Goal: Obtain resource: Download file/media

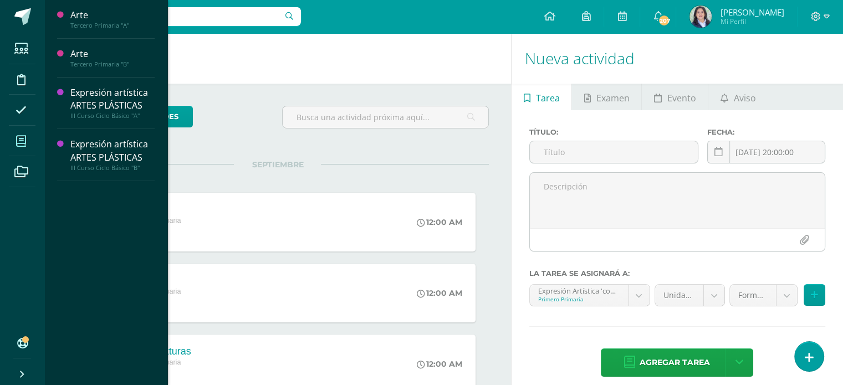
drag, startPoint x: 21, startPoint y: 144, endPoint x: 16, endPoint y: 146, distance: 6.0
click at [20, 144] on icon at bounding box center [21, 141] width 10 height 11
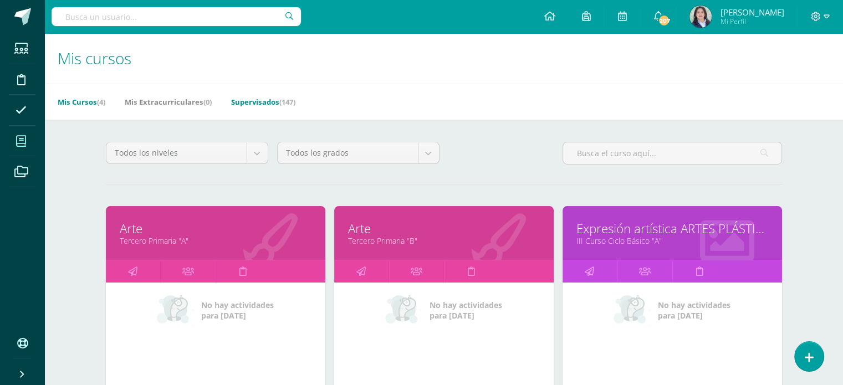
click at [256, 97] on link "Supervisados (147)" at bounding box center [263, 102] width 64 height 18
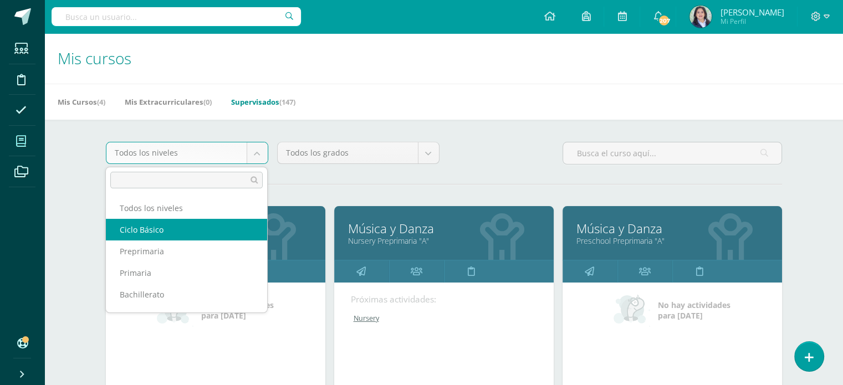
select select "7"
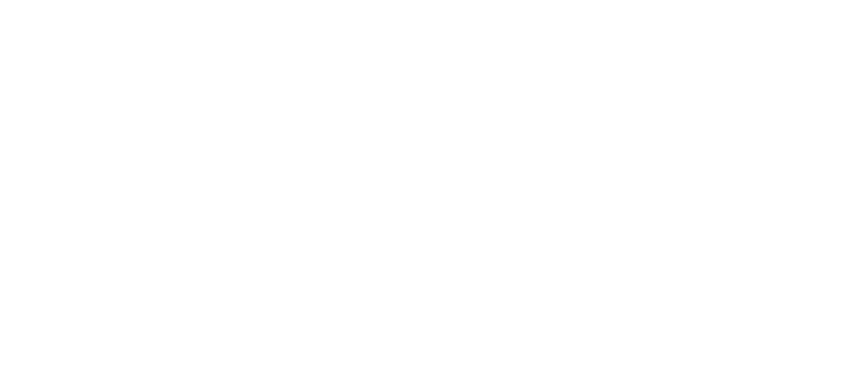
click at [0, 0] on html at bounding box center [0, 0] width 0 height 0
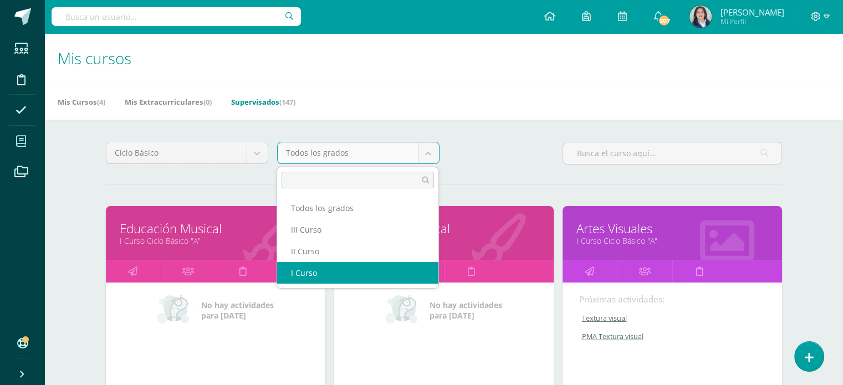
select select "18"
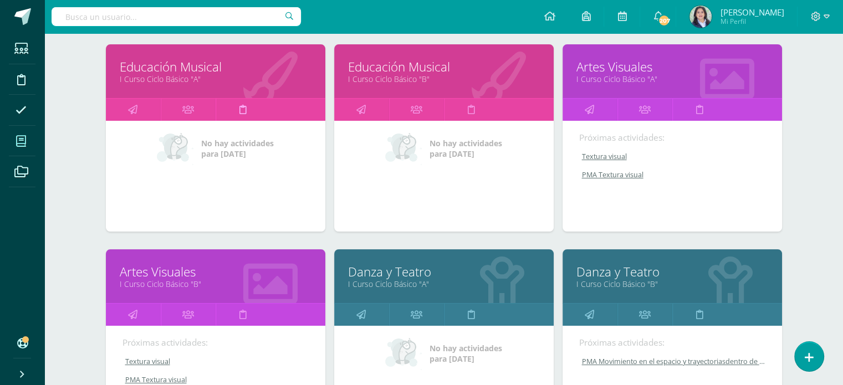
scroll to position [166, 0]
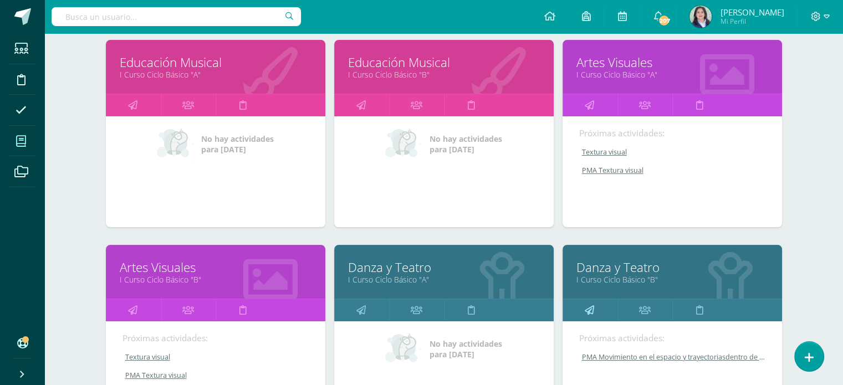
click at [589, 309] on icon at bounding box center [588, 310] width 9 height 22
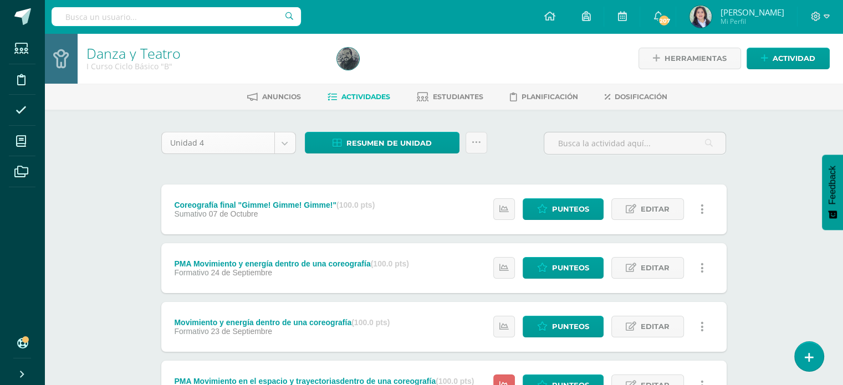
click at [289, 141] on body "Estudiantes Disciplina Asistencia Mis cursos Archivos Soporte Ayuda Reportar un…" at bounding box center [421, 330] width 843 height 660
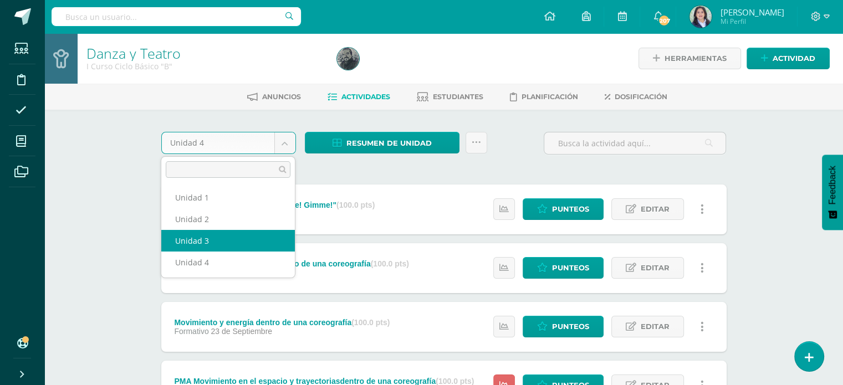
select select "Unidad 3"
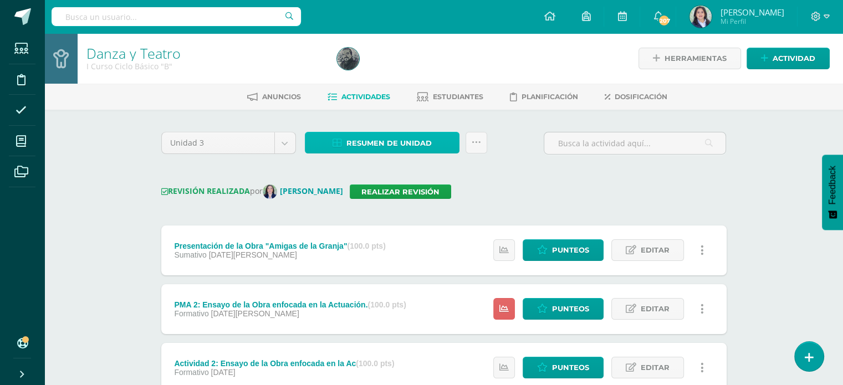
click at [383, 141] on span "Resumen de unidad" at bounding box center [388, 143] width 85 height 20
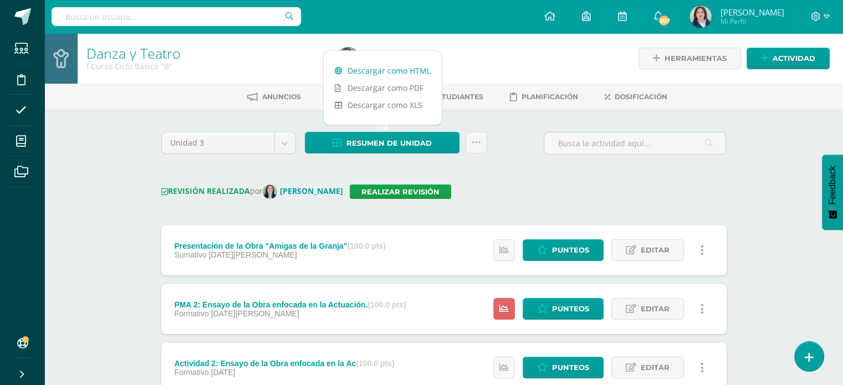
click at [394, 74] on link "Descargar como HTML" at bounding box center [383, 70] width 118 height 17
click at [91, 152] on div "Danza y Teatro I Curso Ciclo Básico "B" Herramientas Detalle de asistencias Act…" at bounding box center [443, 308] width 798 height 551
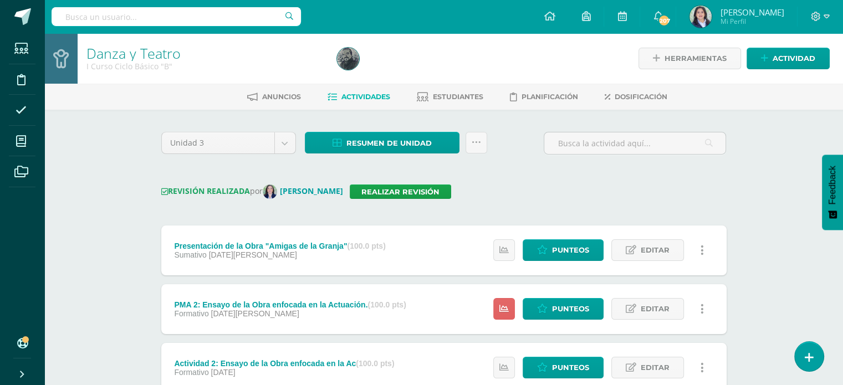
click at [495, 187] on div "REVISIÓN REALIZADA por Alejandra Jerez Realizar revisión" at bounding box center [443, 191] width 565 height 14
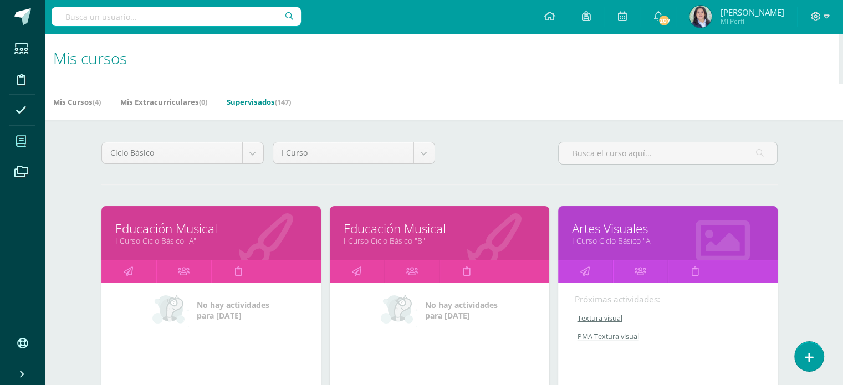
click at [497, 159] on div "Ciclo Básico Todos los niveles Ciclo Básico Preprimaria Primaria Bachillerato M…" at bounding box center [439, 158] width 685 height 32
click at [469, 165] on div "Ciclo Básico Todos los niveles Ciclo Básico Preprimaria Primaria Bachillerato M…" at bounding box center [439, 158] width 685 height 32
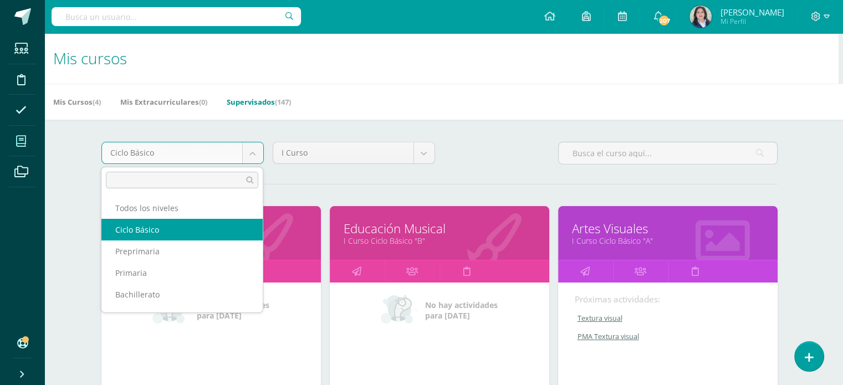
click at [254, 152] on body "Estudiantes Disciplina Asistencia Mis cursos Archivos Soporte Ayuda Reportar un…" at bounding box center [417, 345] width 843 height 690
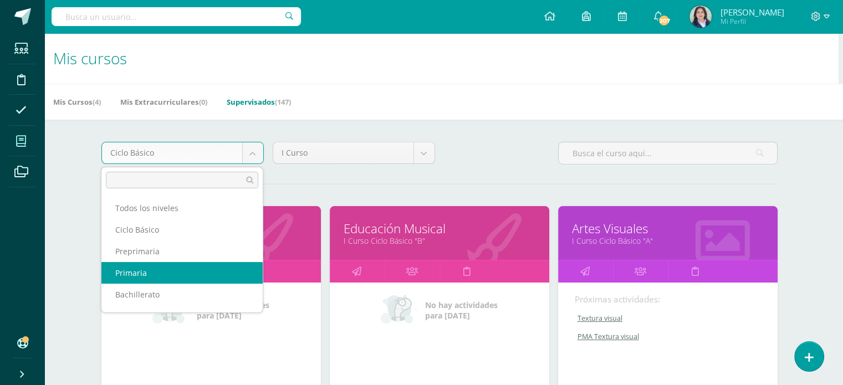
select select "6"
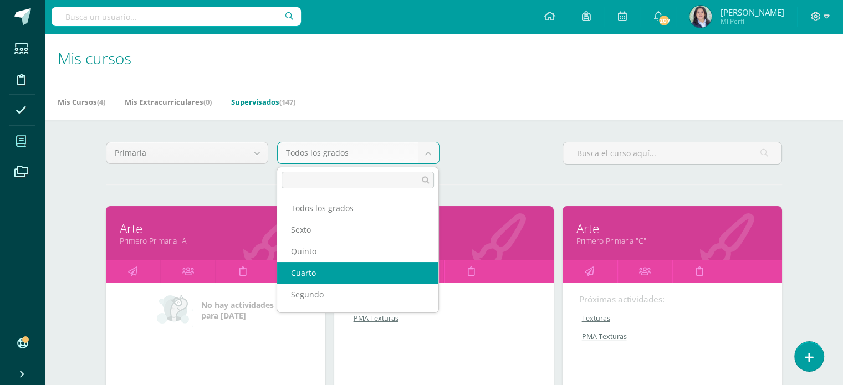
scroll to position [40, 0]
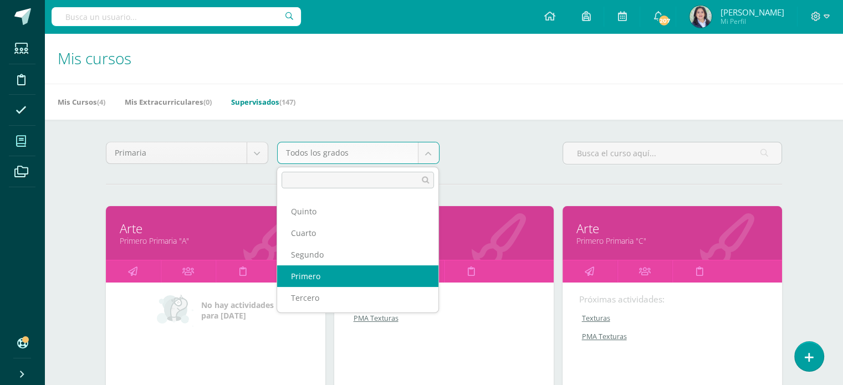
select select "12"
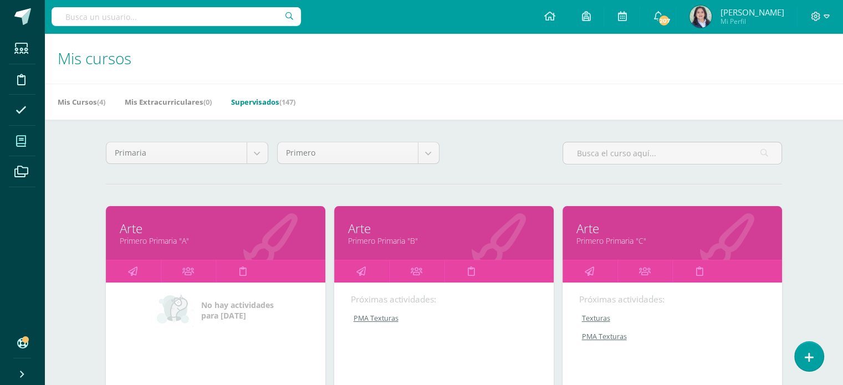
click at [503, 150] on div "Primaria Todos los niveles Ciclo Básico Preprimaria [GEOGRAPHIC_DATA] Bachiller…" at bounding box center [443, 158] width 685 height 32
click at [133, 273] on icon at bounding box center [132, 271] width 9 height 22
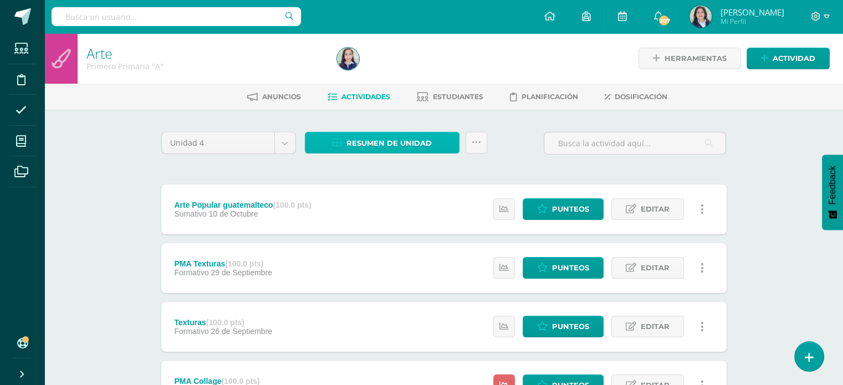
click at [410, 145] on span "Resumen de unidad" at bounding box center [388, 143] width 85 height 20
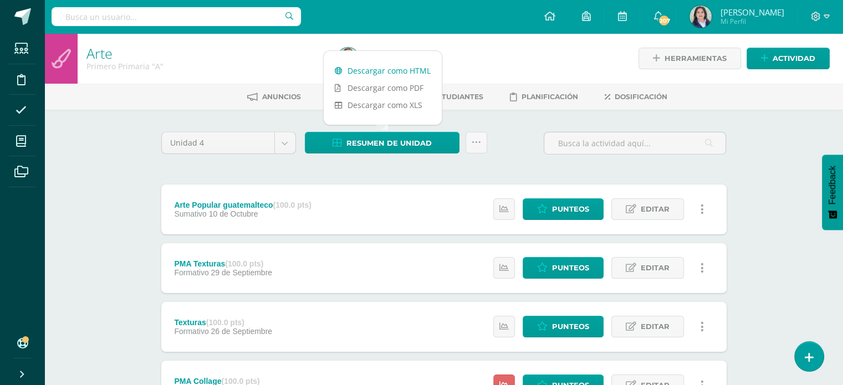
click at [404, 72] on link "Descargar como HTML" at bounding box center [383, 70] width 118 height 17
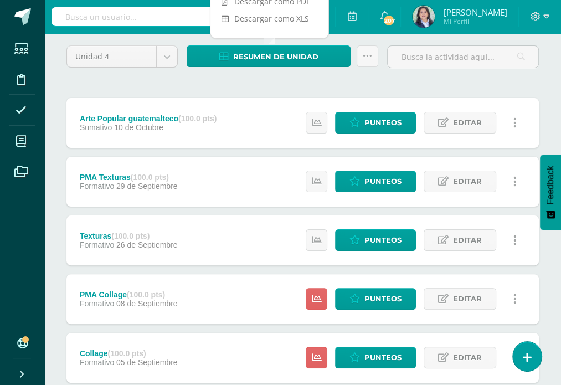
scroll to position [157, 0]
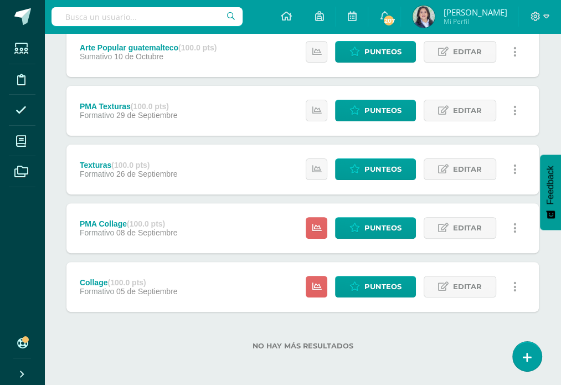
click at [416, 337] on div "No hay más resultados" at bounding box center [302, 338] width 473 height 52
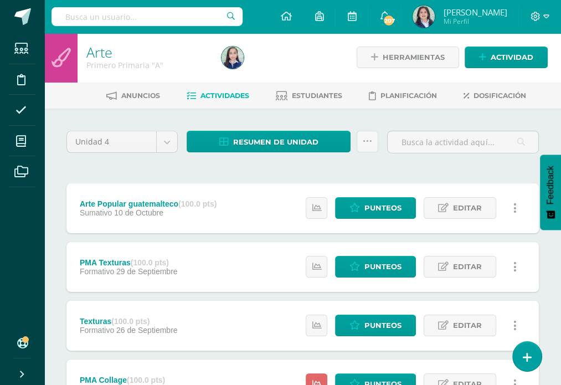
scroll to position [0, 0]
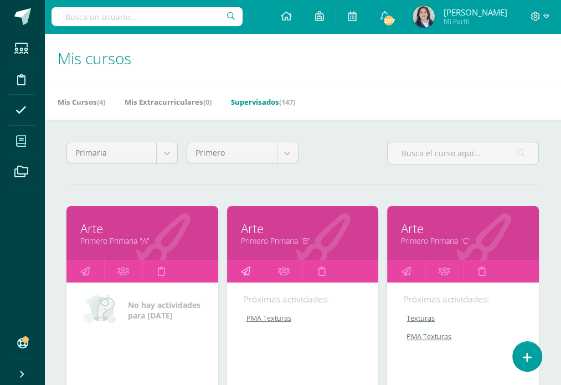
click at [242, 271] on icon at bounding box center [245, 271] width 9 height 22
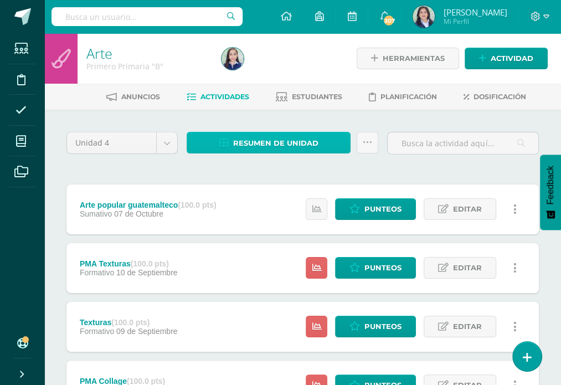
click at [315, 139] on span "Resumen de unidad" at bounding box center [275, 143] width 85 height 20
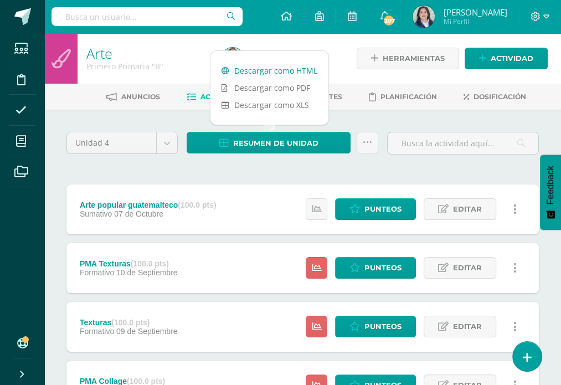
click at [289, 71] on link "Descargar como HTML" at bounding box center [270, 70] width 118 height 17
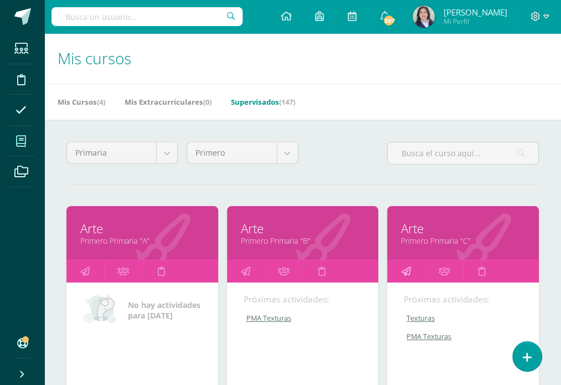
click at [410, 270] on link at bounding box center [406, 271] width 38 height 22
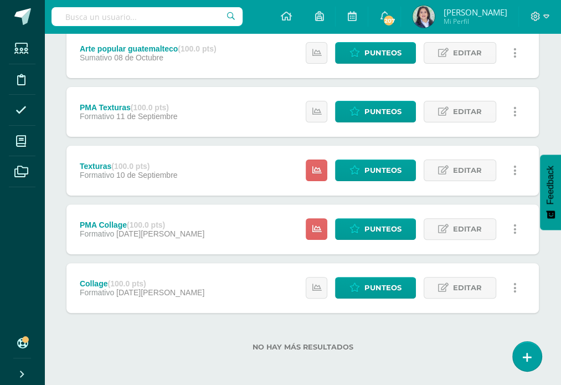
scroll to position [157, 0]
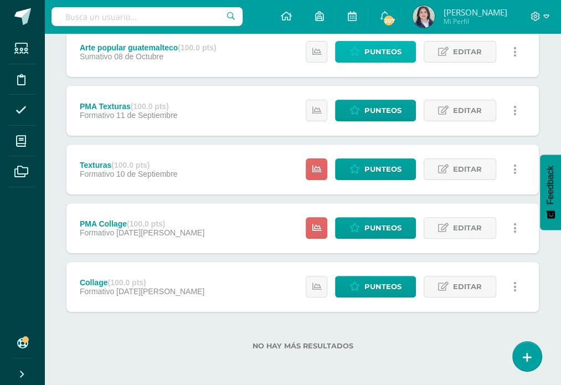
click at [374, 53] on span "Punteos" at bounding box center [383, 52] width 37 height 20
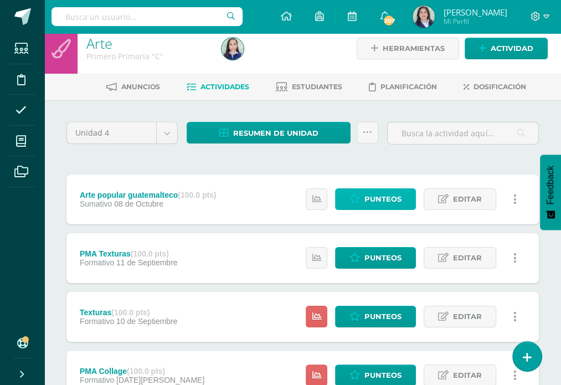
scroll to position [0, 0]
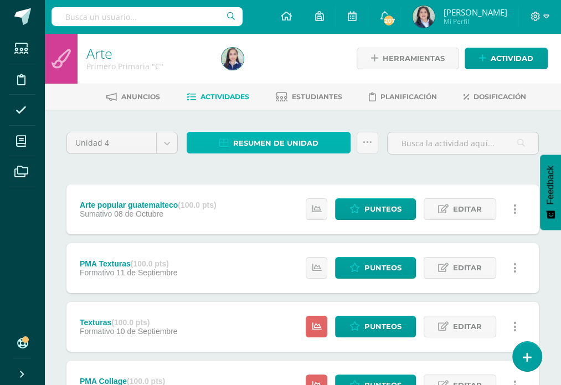
click at [289, 138] on span "Resumen de unidad" at bounding box center [275, 143] width 85 height 20
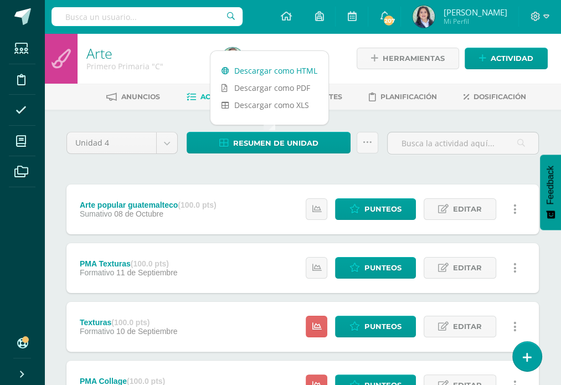
click at [286, 73] on link "Descargar como HTML" at bounding box center [270, 70] width 118 height 17
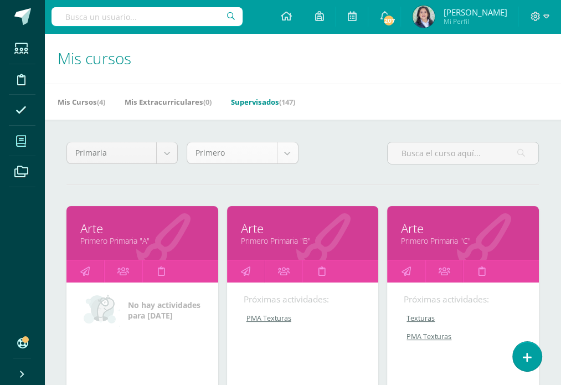
scroll to position [14, 0]
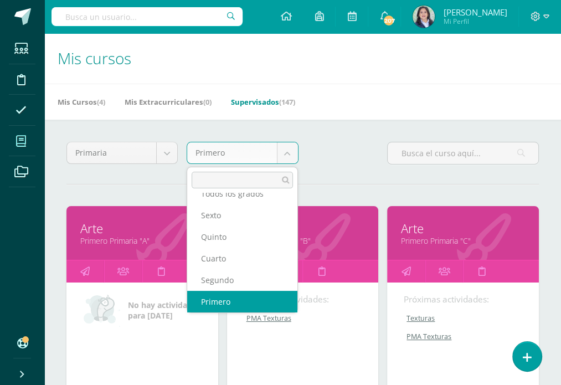
scroll to position [0, 0]
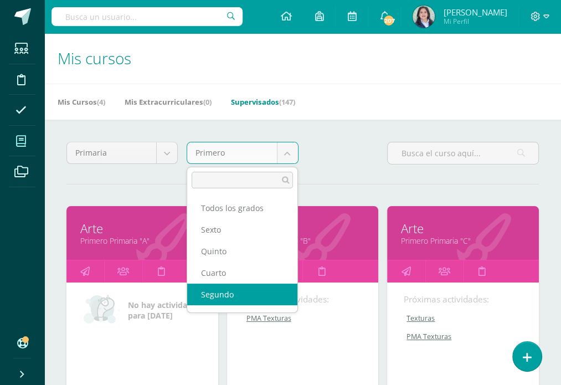
select select "13"
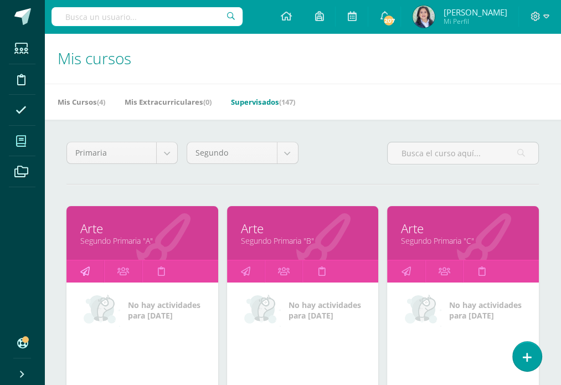
click at [84, 273] on icon at bounding box center [84, 271] width 9 height 22
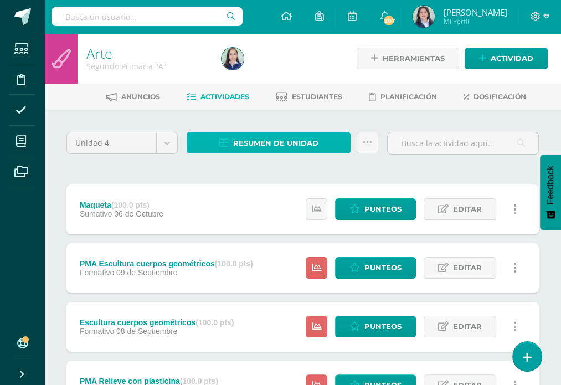
click at [252, 136] on span "Resumen de unidad" at bounding box center [275, 143] width 85 height 20
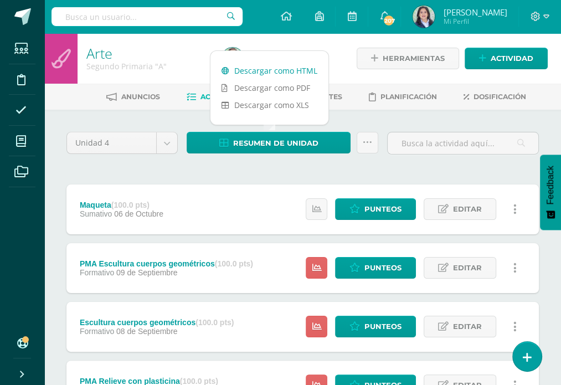
click at [265, 70] on link "Descargar como HTML" at bounding box center [270, 70] width 118 height 17
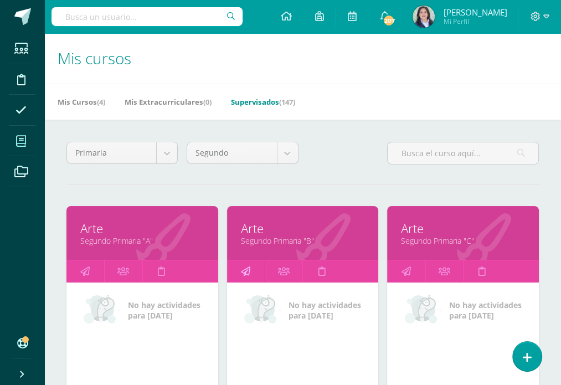
click at [250, 268] on link at bounding box center [246, 271] width 38 height 22
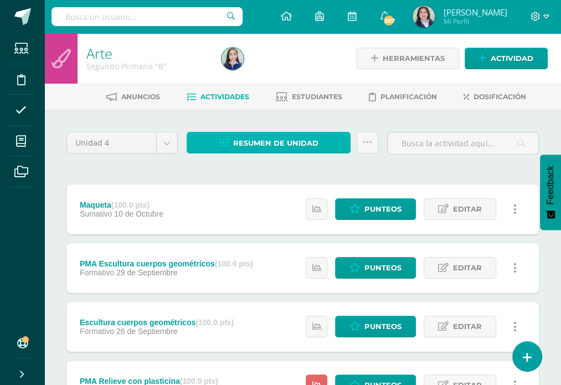
click at [293, 143] on span "Resumen de unidad" at bounding box center [275, 143] width 85 height 20
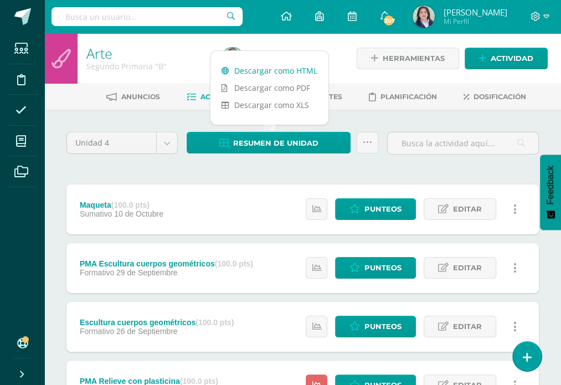
click at [284, 71] on link "Descargar como HTML" at bounding box center [270, 70] width 118 height 17
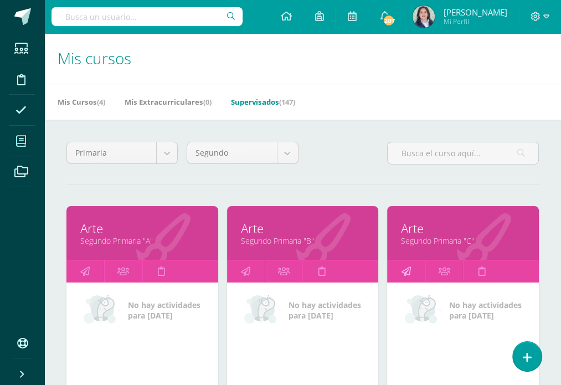
click at [407, 270] on icon at bounding box center [406, 271] width 9 height 22
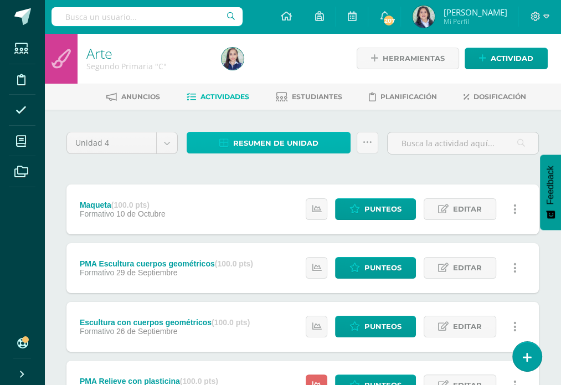
click at [274, 142] on span "Resumen de unidad" at bounding box center [275, 143] width 85 height 20
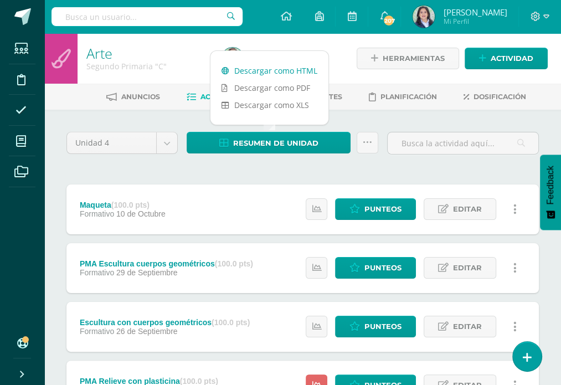
click at [284, 68] on link "Descargar como HTML" at bounding box center [270, 70] width 118 height 17
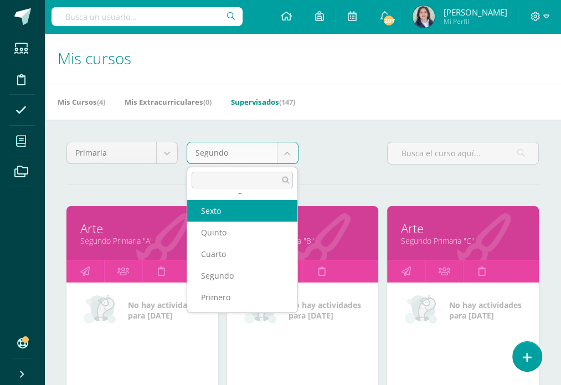
scroll to position [40, 0]
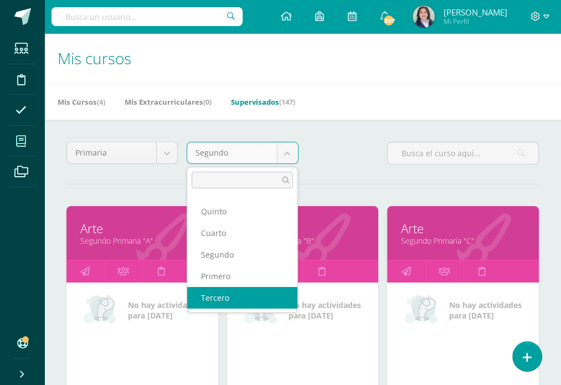
select select "14"
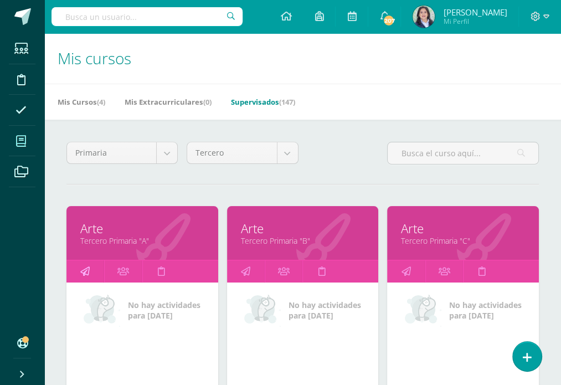
click at [88, 270] on icon at bounding box center [84, 271] width 9 height 22
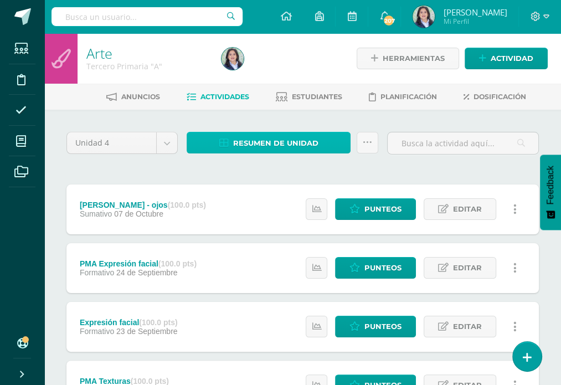
click at [270, 148] on span "Resumen de unidad" at bounding box center [275, 143] width 85 height 20
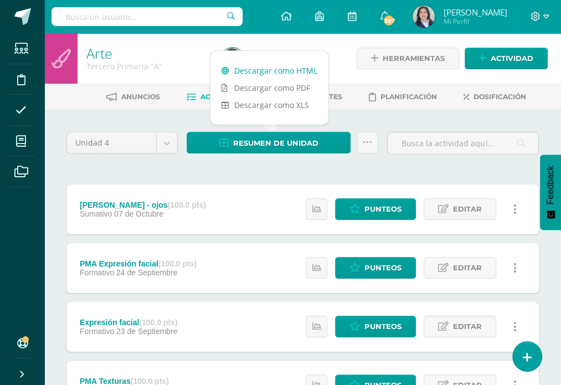
click at [255, 64] on link "Descargar como HTML" at bounding box center [270, 70] width 118 height 17
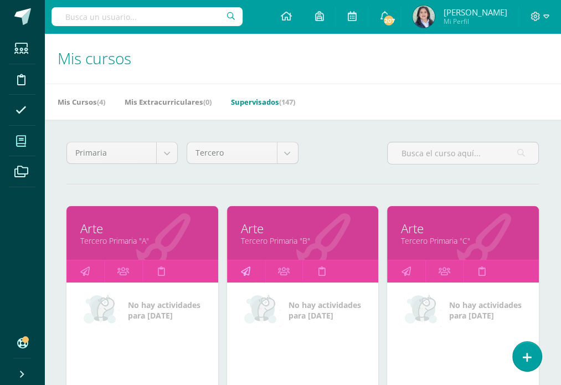
click at [244, 269] on icon at bounding box center [245, 271] width 9 height 22
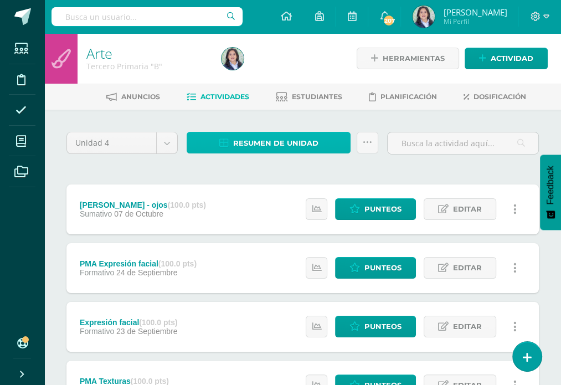
click at [267, 138] on span "Resumen de unidad" at bounding box center [275, 143] width 85 height 20
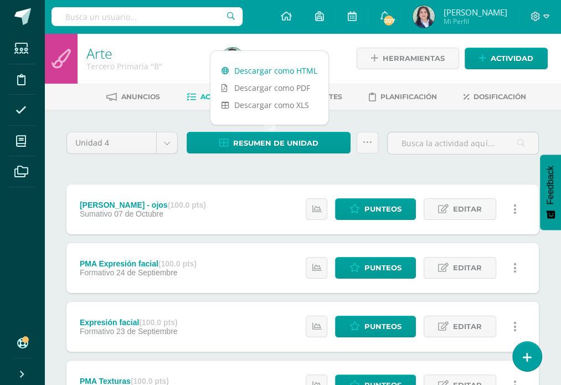
click at [271, 69] on link "Descargar como HTML" at bounding box center [270, 70] width 118 height 17
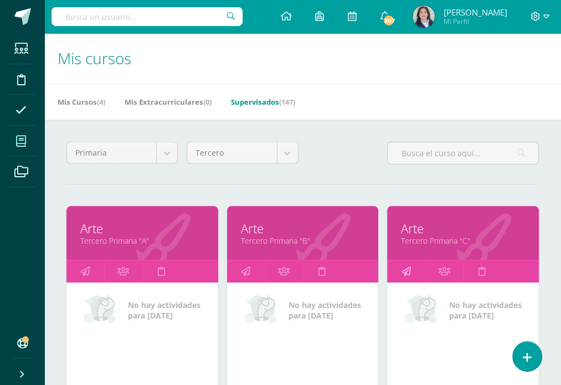
click at [407, 270] on icon at bounding box center [406, 271] width 9 height 22
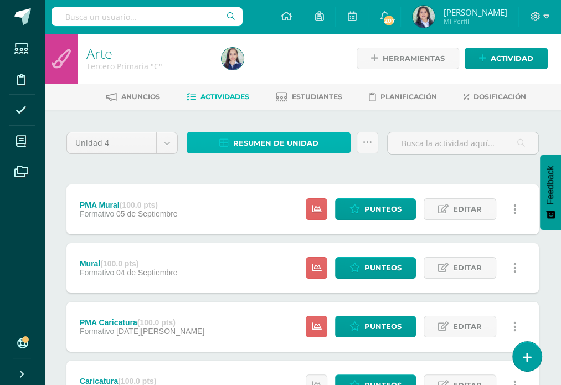
click at [248, 137] on span "Resumen de unidad" at bounding box center [275, 143] width 85 height 20
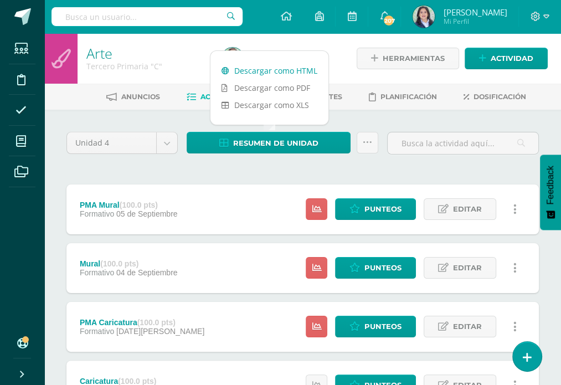
click at [264, 70] on link "Descargar como HTML" at bounding box center [270, 70] width 118 height 17
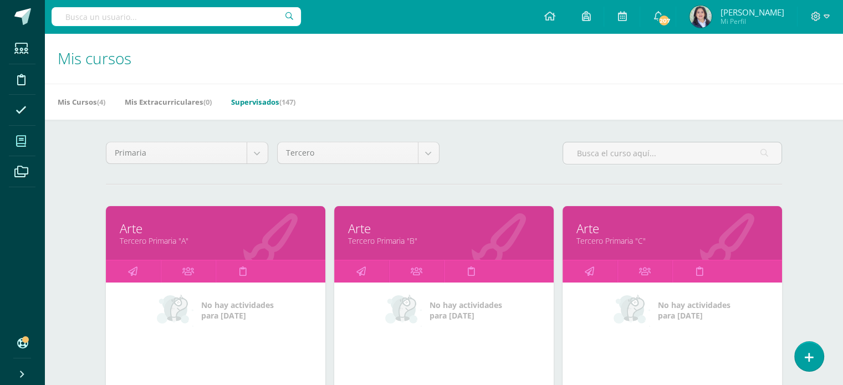
click at [472, 151] on div "Primaria Todos los niveles Ciclo Básico Preprimaria Primaria Bachillerato Magis…" at bounding box center [443, 158] width 685 height 32
click at [427, 155] on body "Estudiantes Disciplina Asistencia Mis cursos Archivos Soporte Ayuda Reportar un…" at bounding box center [421, 345] width 843 height 690
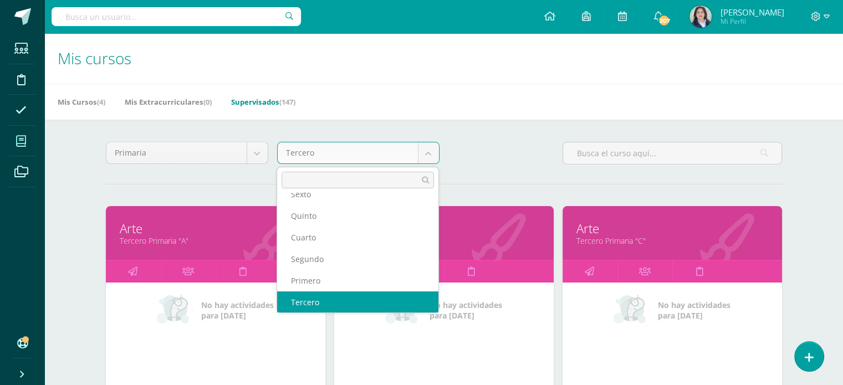
scroll to position [26, 0]
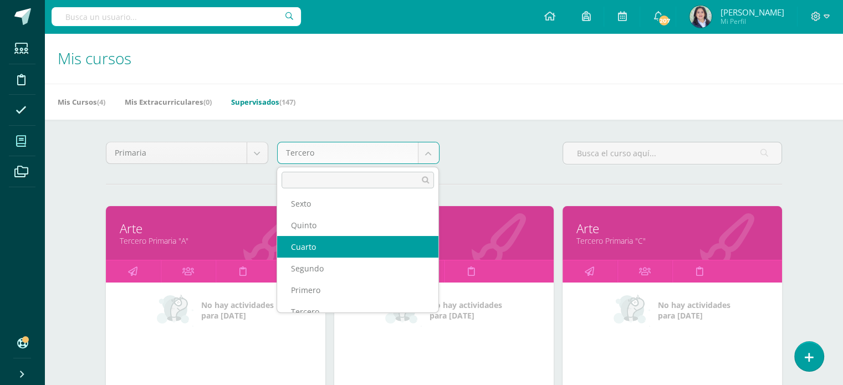
select select "15"
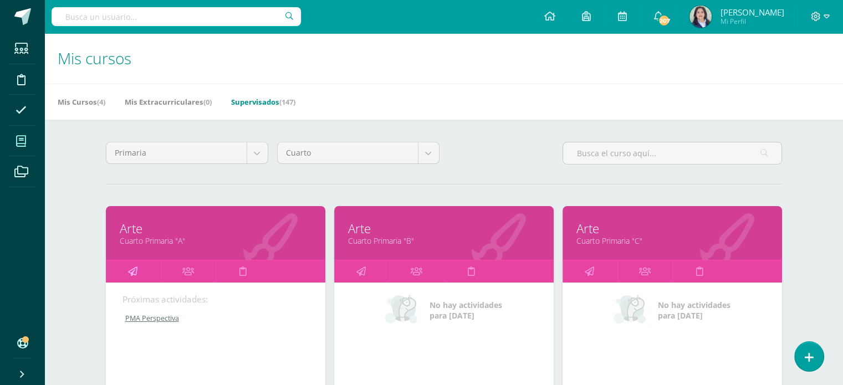
click at [130, 268] on icon at bounding box center [132, 271] width 9 height 22
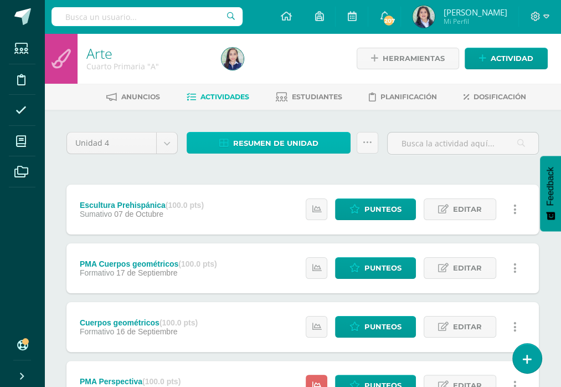
click at [290, 148] on span "Resumen de unidad" at bounding box center [275, 143] width 85 height 20
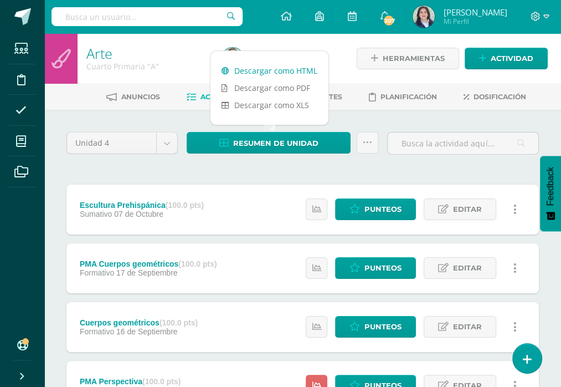
click at [305, 64] on link "Descargar como HTML" at bounding box center [270, 70] width 118 height 17
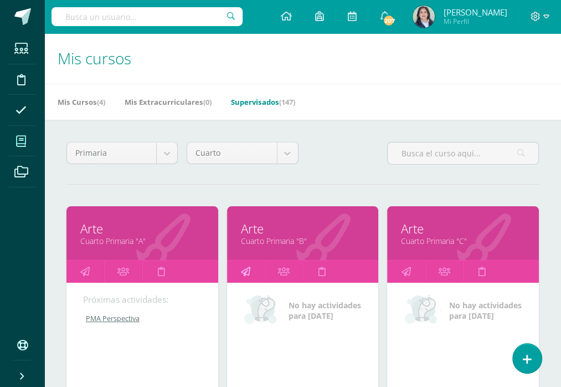
click at [247, 268] on icon at bounding box center [245, 271] width 9 height 22
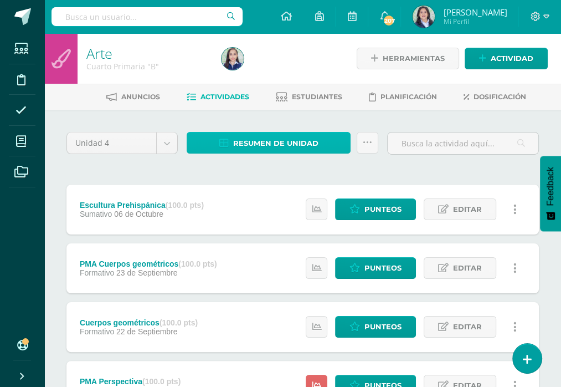
click at [266, 148] on span "Resumen de unidad" at bounding box center [275, 143] width 85 height 20
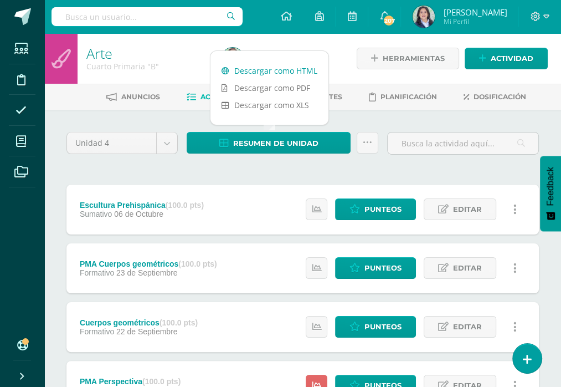
click at [283, 70] on link "Descargar como HTML" at bounding box center [270, 70] width 118 height 17
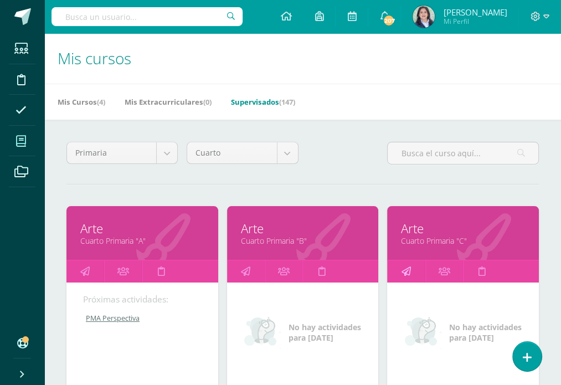
click at [409, 268] on icon at bounding box center [406, 271] width 9 height 22
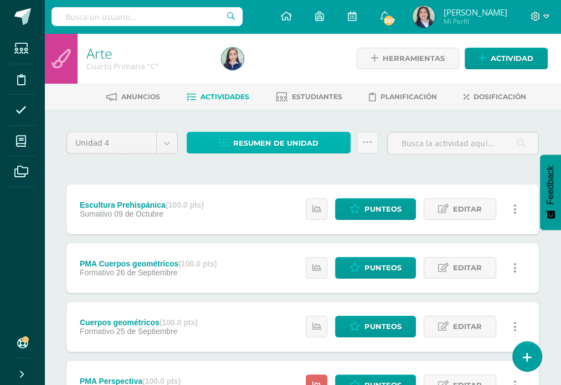
click at [283, 138] on span "Resumen de unidad" at bounding box center [275, 143] width 85 height 20
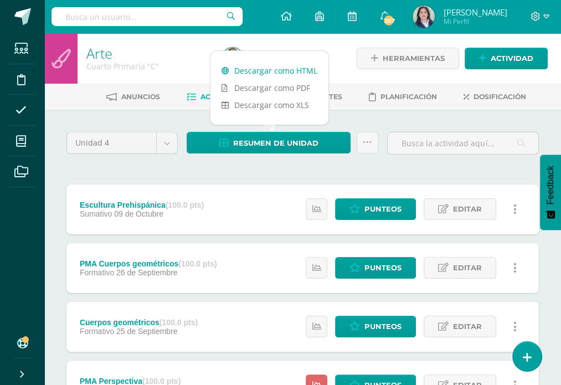
click at [300, 72] on link "Descargar como HTML" at bounding box center [270, 70] width 118 height 17
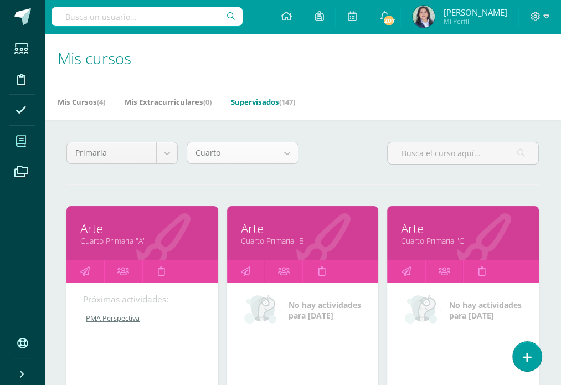
click at [285, 154] on body "Estudiantes Disciplina Asistencia Mis cursos Archivos Soporte Ayuda Reportar un…" at bounding box center [280, 345] width 561 height 690
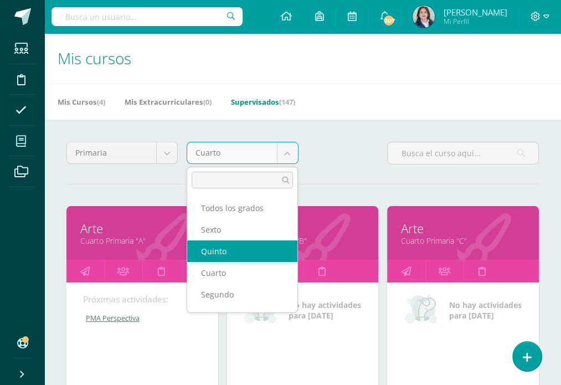
select select "16"
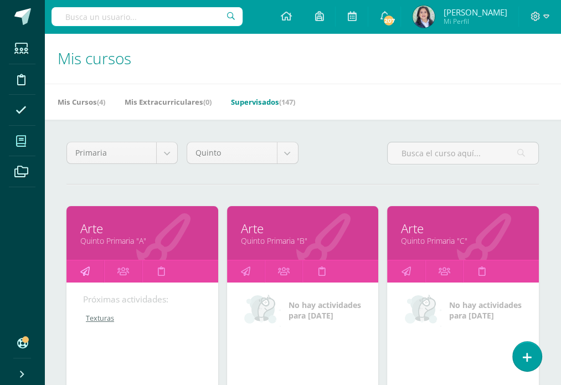
click at [88, 269] on icon at bounding box center [84, 271] width 9 height 22
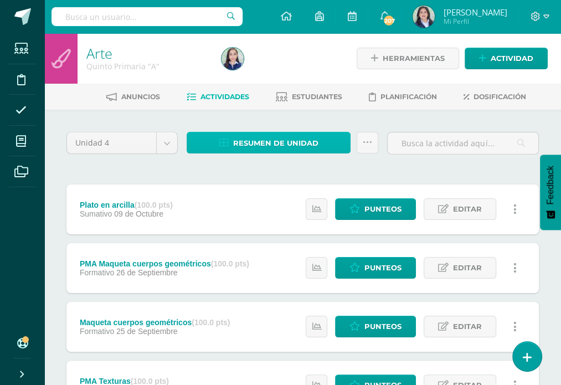
click at [282, 140] on span "Resumen de unidad" at bounding box center [275, 143] width 85 height 20
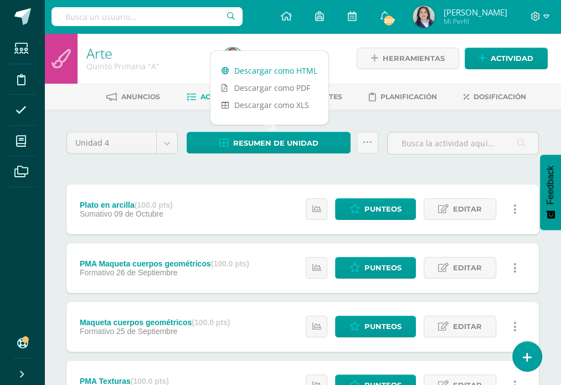
click at [278, 69] on link "Descargar como HTML" at bounding box center [270, 70] width 118 height 17
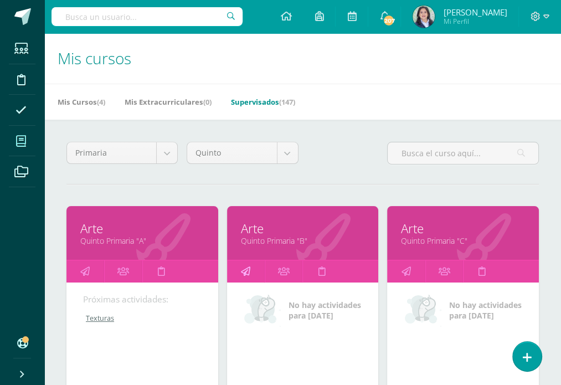
click at [245, 272] on icon at bounding box center [245, 271] width 9 height 22
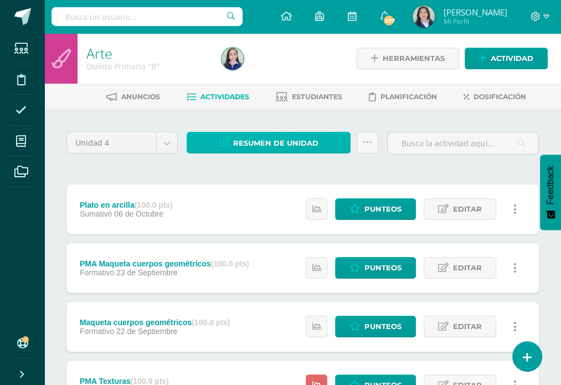
click at [256, 137] on span "Resumen de unidad" at bounding box center [275, 143] width 85 height 20
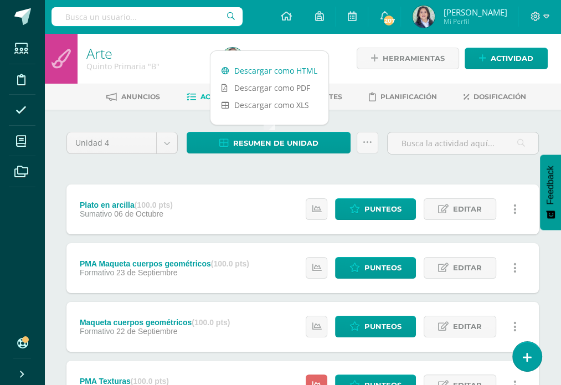
click at [271, 70] on link "Descargar como HTML" at bounding box center [270, 70] width 118 height 17
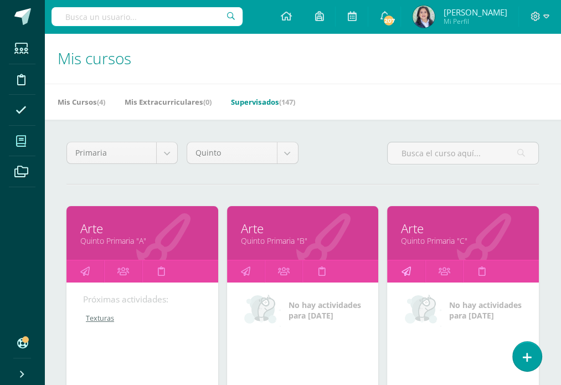
click at [407, 263] on icon at bounding box center [406, 271] width 9 height 22
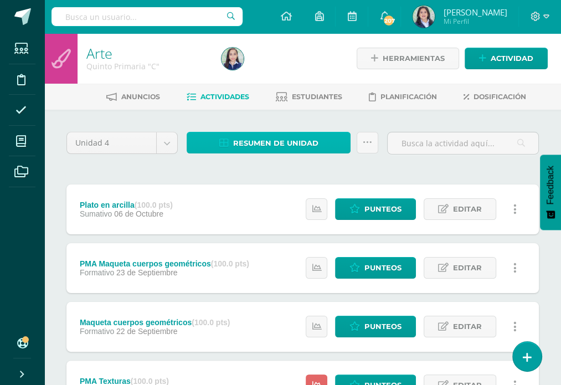
click at [266, 146] on span "Resumen de unidad" at bounding box center [275, 143] width 85 height 20
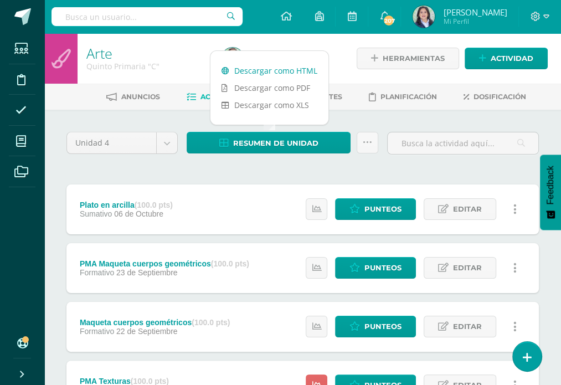
click at [259, 65] on link "Descargar como HTML" at bounding box center [270, 70] width 118 height 17
click at [420, 170] on div "Unidad 4 Unidad 1 Unidad 2 Unidad 3 Unidad 4 Resumen de unidad Subir actividade…" at bounding box center [302, 385] width 481 height 506
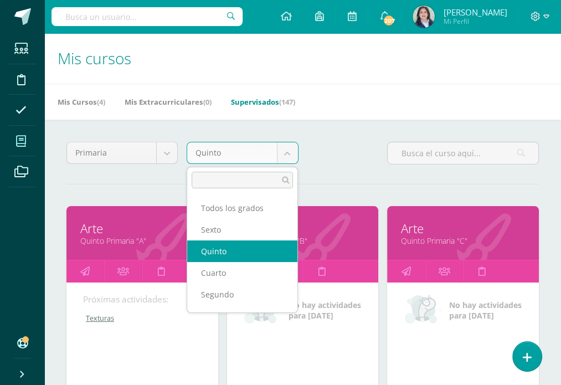
click at [288, 152] on body "Estudiantes Disciplina Asistencia Mis cursos Archivos Soporte Ayuda Reportar un…" at bounding box center [280, 345] width 561 height 690
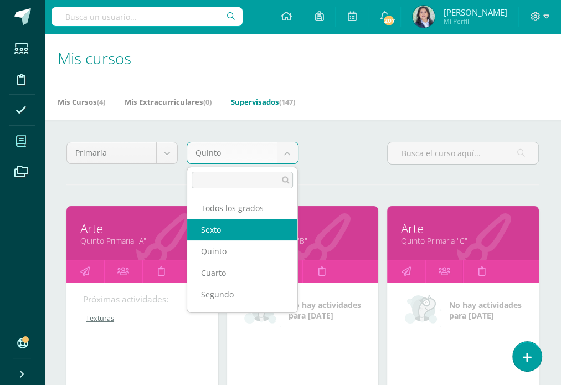
select select "17"
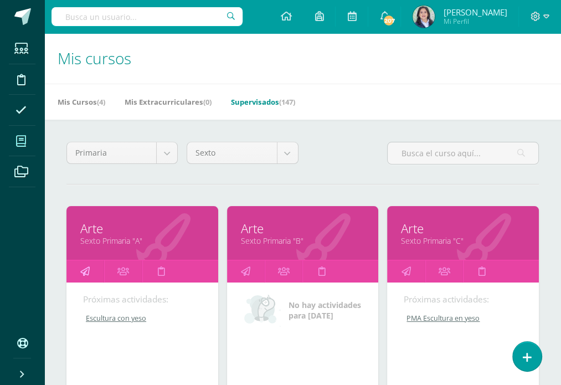
click at [84, 274] on icon at bounding box center [84, 271] width 9 height 22
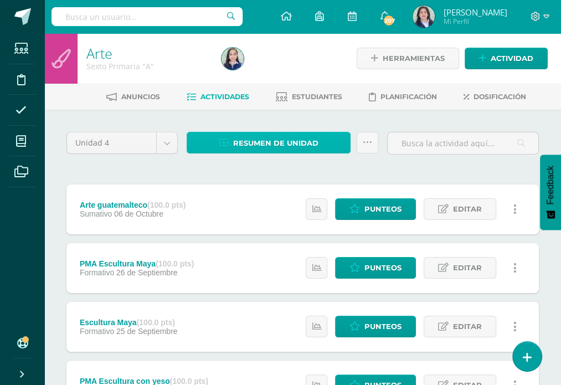
click at [250, 146] on span "Resumen de unidad" at bounding box center [275, 143] width 85 height 20
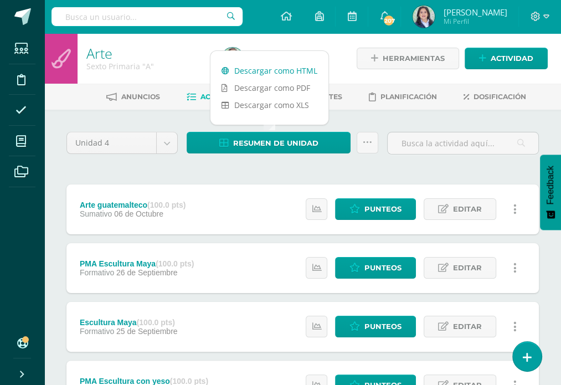
click at [272, 66] on link "Descargar como HTML" at bounding box center [270, 70] width 118 height 17
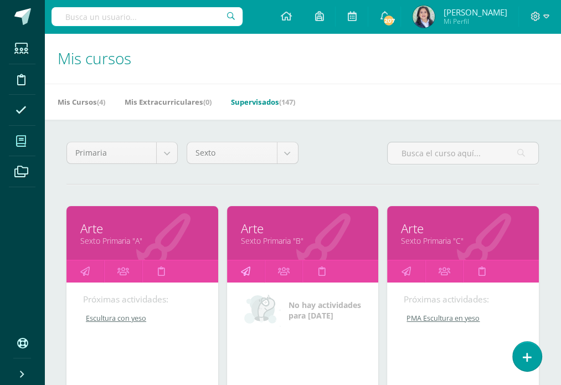
click at [246, 273] on icon at bounding box center [245, 271] width 9 height 22
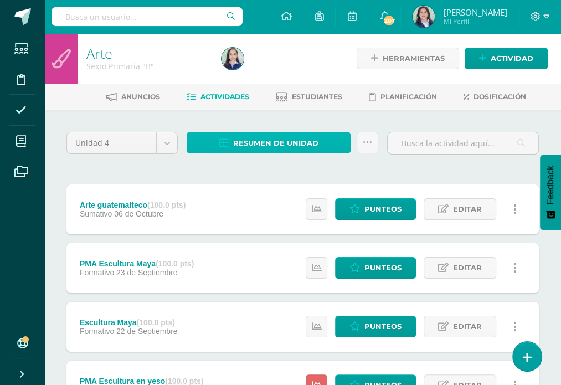
click at [278, 135] on span "Resumen de unidad" at bounding box center [275, 143] width 85 height 20
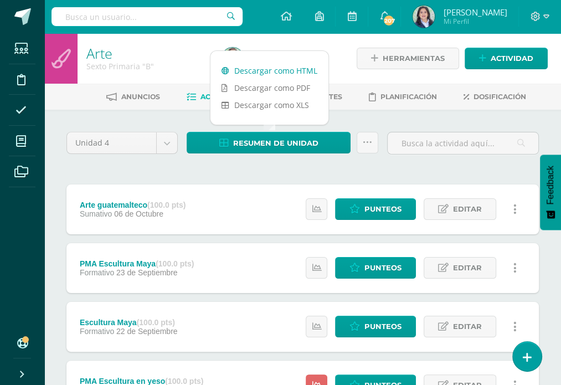
click at [286, 66] on link "Descargar como HTML" at bounding box center [270, 70] width 118 height 17
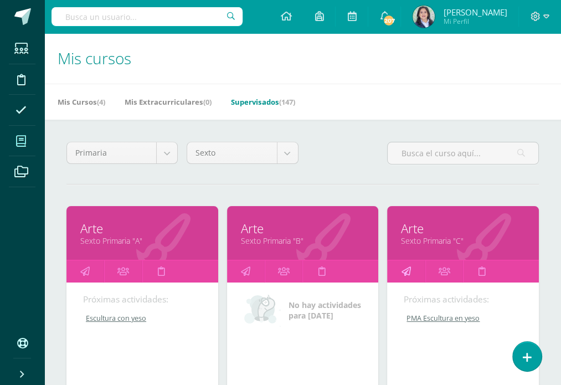
click at [409, 270] on icon at bounding box center [406, 271] width 9 height 22
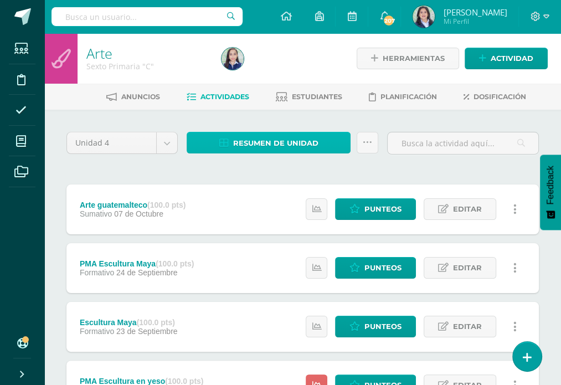
click at [232, 135] on link "Resumen de unidad" at bounding box center [269, 143] width 164 height 22
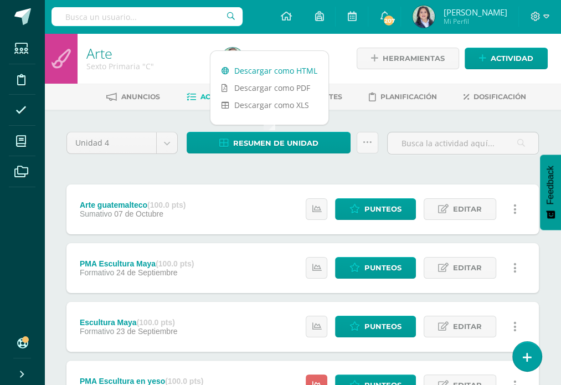
click at [264, 72] on link "Descargar como HTML" at bounding box center [270, 70] width 118 height 17
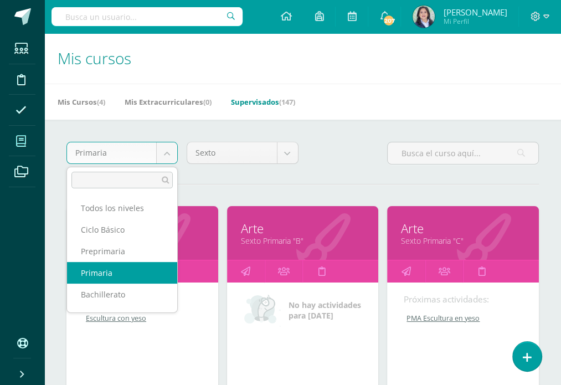
click at [170, 155] on body "Estudiantes Disciplina Asistencia Mis cursos Archivos Soporte Ayuda Reportar un…" at bounding box center [280, 345] width 561 height 690
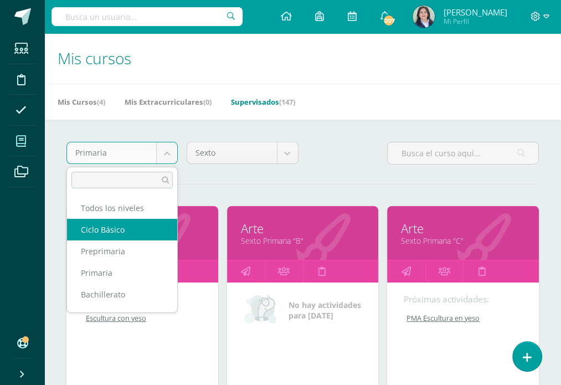
select select "7"
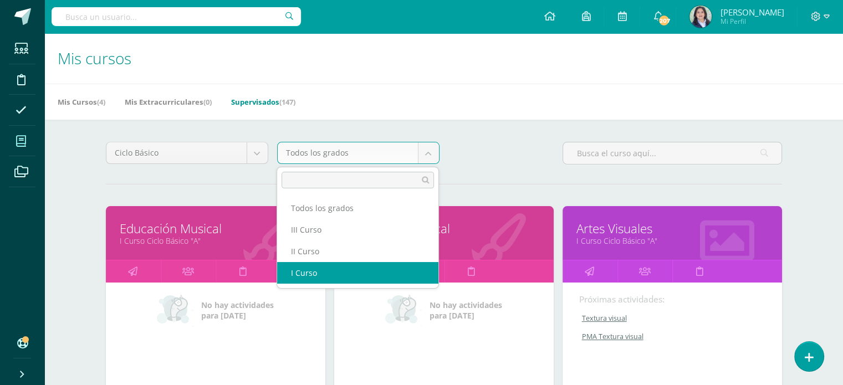
select select "18"
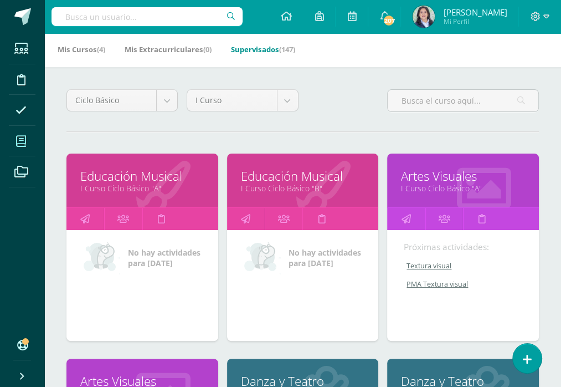
scroll to position [55, 0]
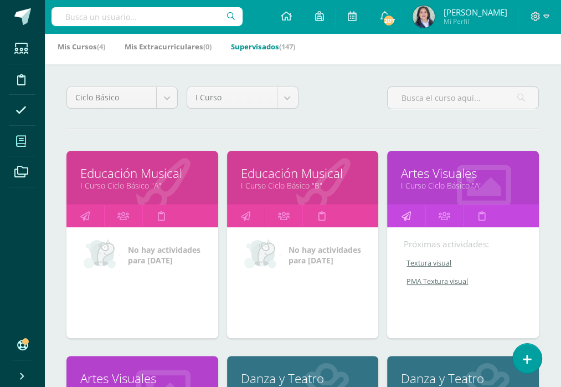
click at [408, 212] on icon at bounding box center [406, 216] width 9 height 22
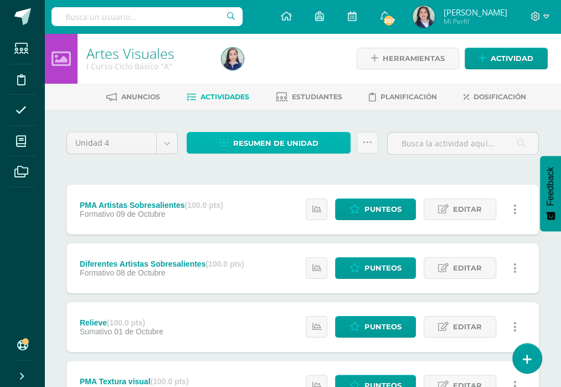
click at [255, 139] on span "Resumen de unidad" at bounding box center [275, 143] width 85 height 20
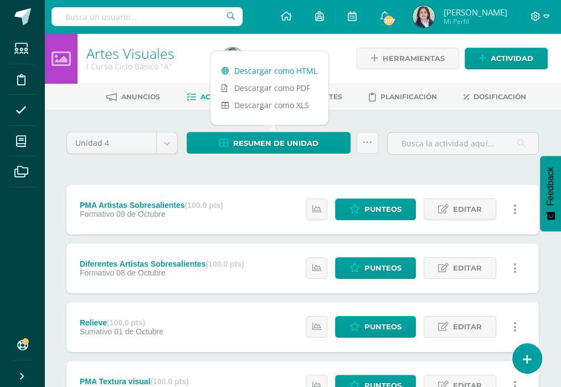
click at [272, 77] on link "Descargar como HTML" at bounding box center [270, 70] width 118 height 17
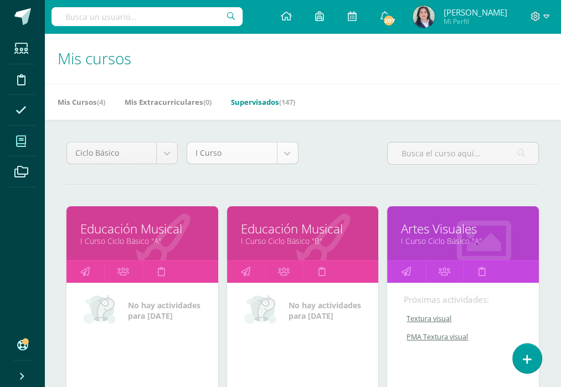
click at [294, 156] on body "Estudiantes Disciplina Asistencia Mis cursos Archivos Soporte Ayuda Reportar un…" at bounding box center [280, 345] width 561 height 690
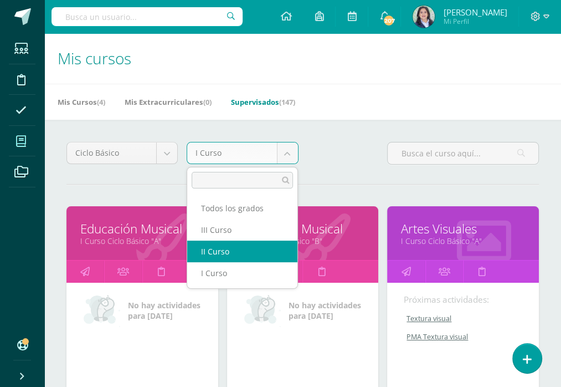
select select "19"
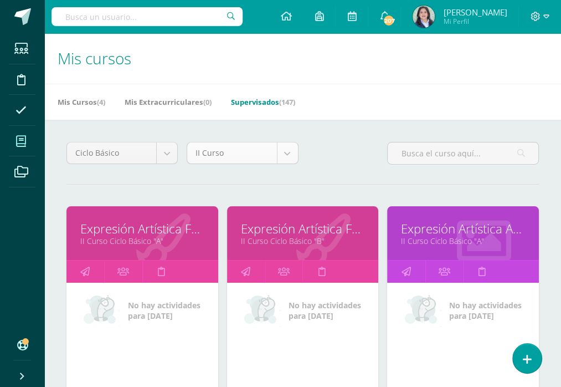
click at [297, 152] on body "Estudiantes Disciplina Asistencia Mis cursos Archivos Soporte Ayuda Reportar un…" at bounding box center [280, 345] width 561 height 690
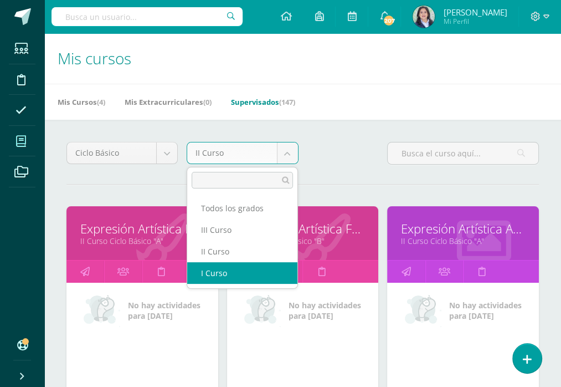
select select "18"
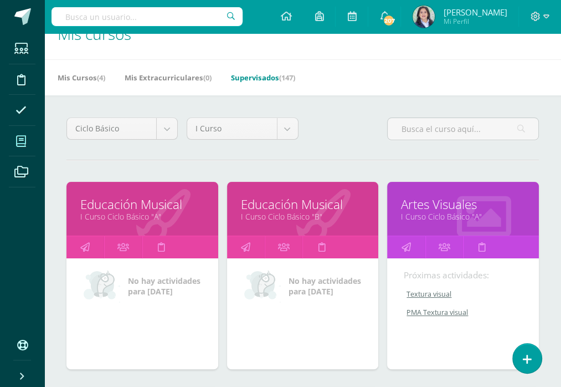
scroll to position [111, 0]
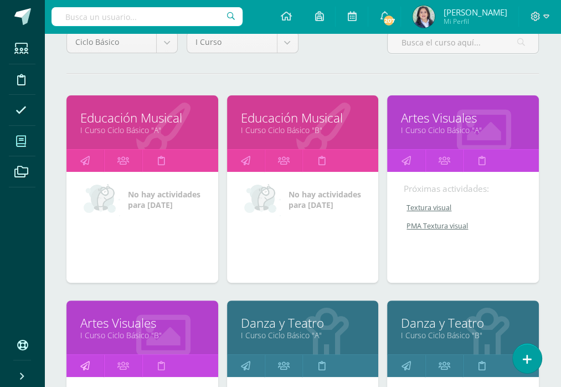
click at [89, 363] on link at bounding box center [85, 366] width 38 height 22
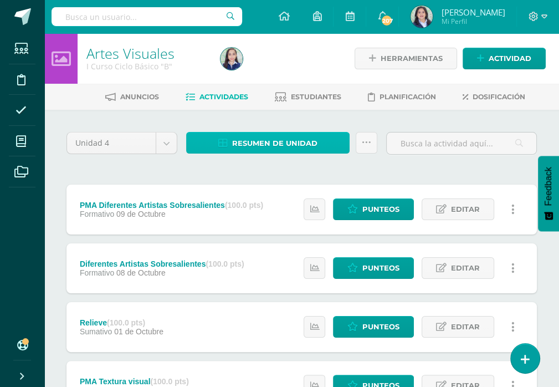
click at [301, 142] on span "Resumen de unidad" at bounding box center [274, 143] width 85 height 20
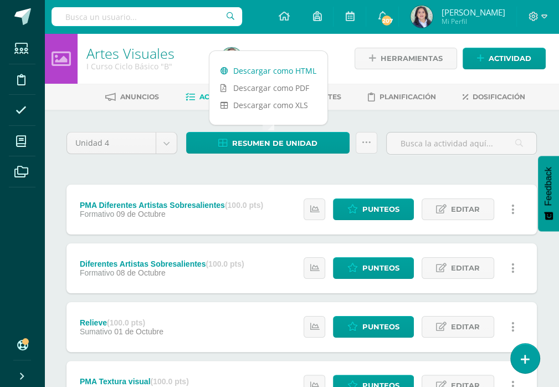
click at [295, 69] on link "Descargar como HTML" at bounding box center [268, 70] width 118 height 17
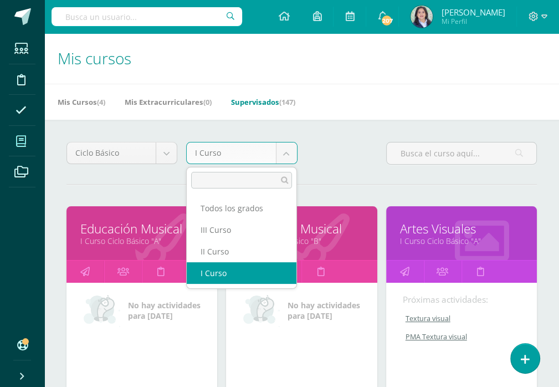
click at [290, 150] on body "Estudiantes Disciplina Asistencia Mis cursos Archivos Soporte Ayuda Reportar un…" at bounding box center [279, 345] width 559 height 690
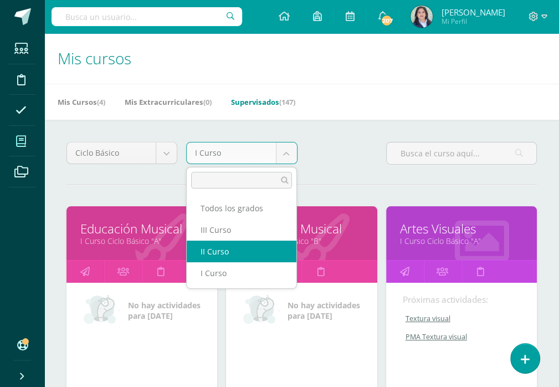
select select "19"
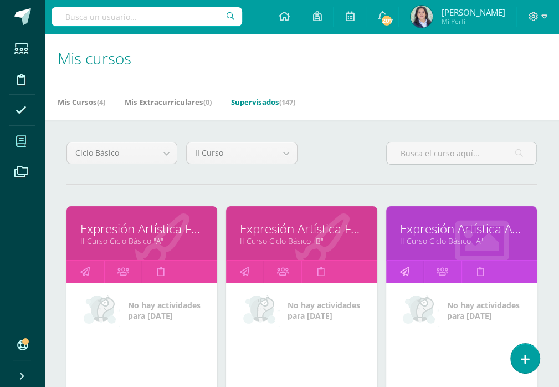
click at [407, 266] on icon at bounding box center [404, 271] width 9 height 22
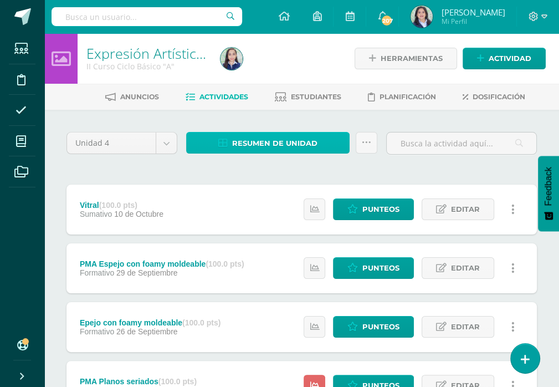
click at [271, 146] on span "Resumen de unidad" at bounding box center [274, 143] width 85 height 20
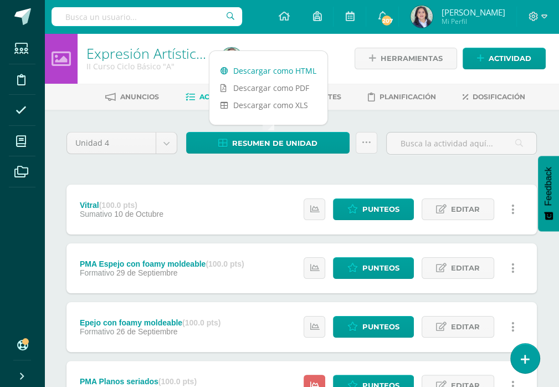
click at [282, 69] on link "Descargar como HTML" at bounding box center [268, 70] width 118 height 17
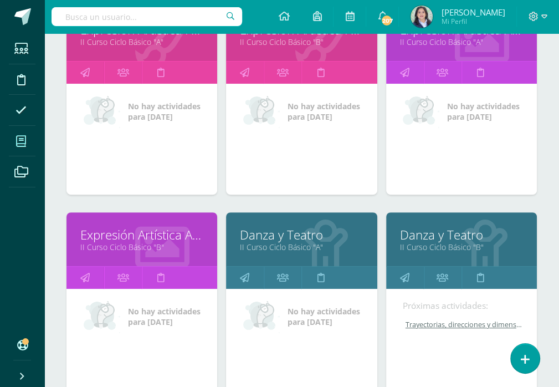
scroll to position [222, 0]
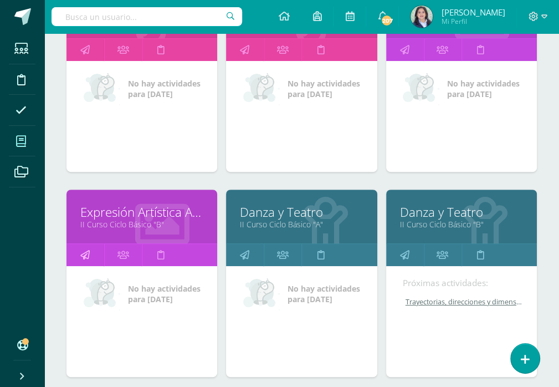
click at [84, 252] on icon at bounding box center [84, 255] width 9 height 22
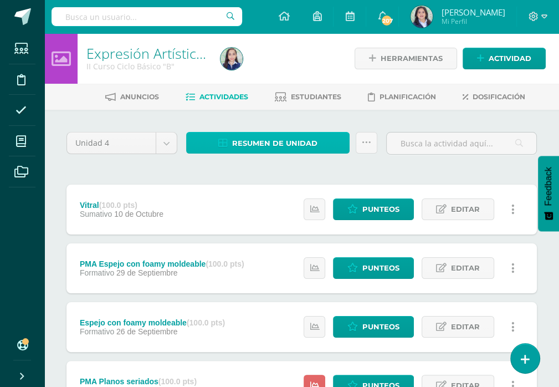
click at [238, 132] on link "Resumen de unidad" at bounding box center [267, 143] width 163 height 22
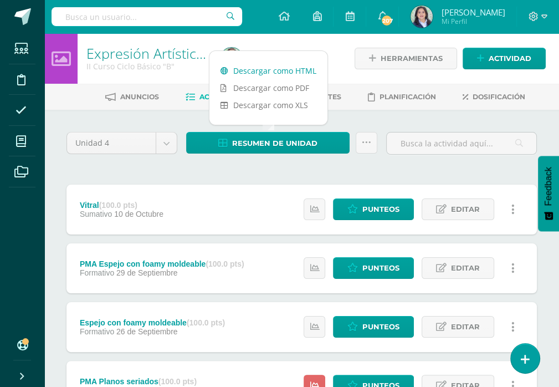
click at [258, 73] on link "Descargar como HTML" at bounding box center [268, 70] width 118 height 17
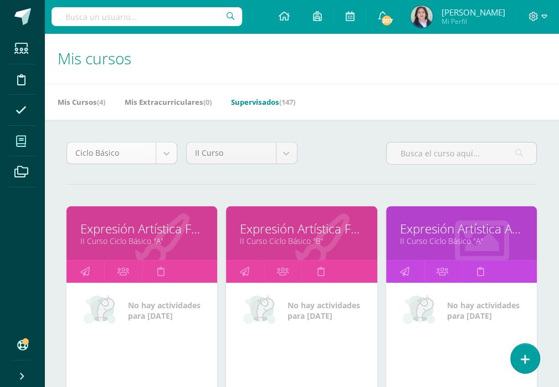
click at [171, 156] on body "Estudiantes Disciplina Asistencia Mis cursos Archivos Soporte Ayuda Reportar un…" at bounding box center [279, 345] width 559 height 690
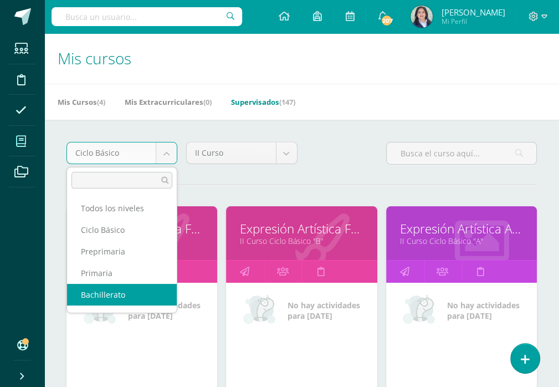
select select "9"
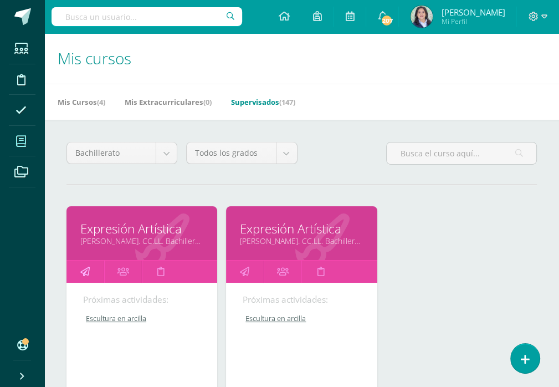
click at [82, 271] on icon at bounding box center [84, 271] width 9 height 22
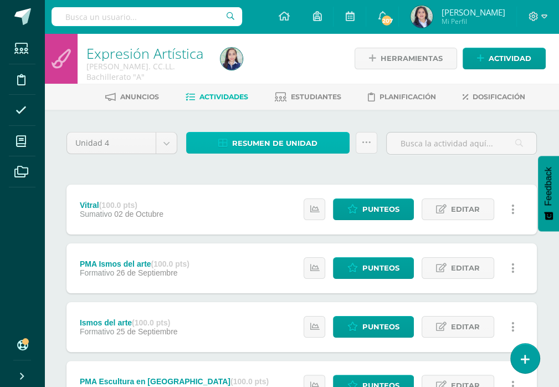
click at [290, 147] on span "Resumen de unidad" at bounding box center [274, 143] width 85 height 20
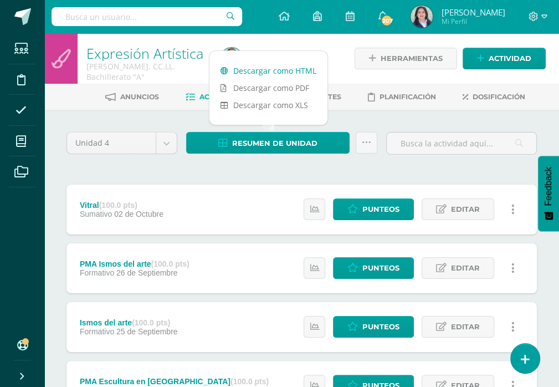
click at [299, 69] on link "Descargar como HTML" at bounding box center [268, 70] width 118 height 17
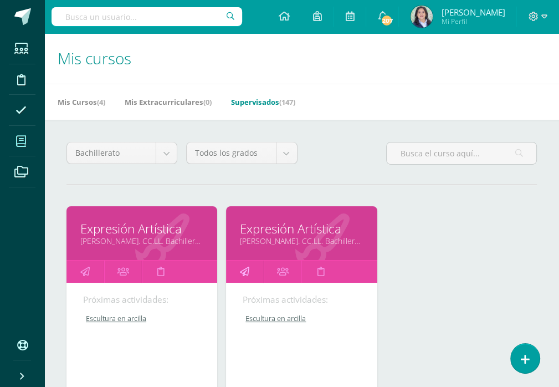
click at [250, 273] on link at bounding box center [245, 271] width 38 height 22
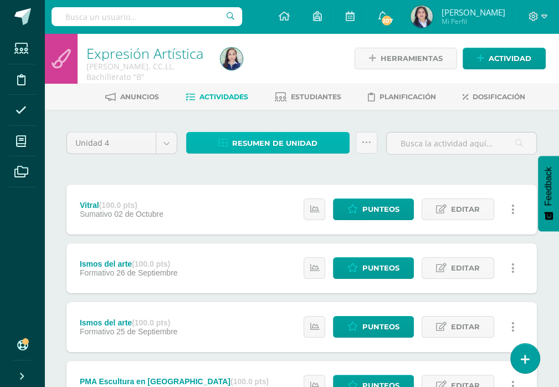
click at [310, 146] on span "Resumen de unidad" at bounding box center [274, 143] width 85 height 20
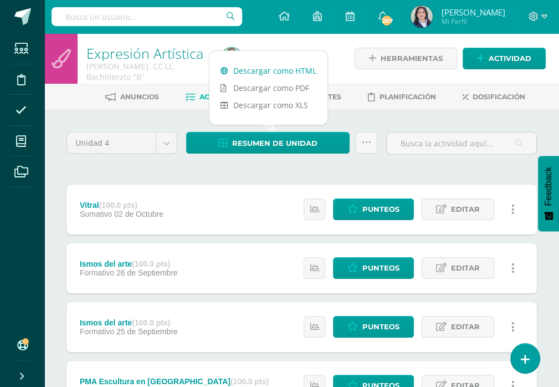
click at [285, 66] on link "Descargar como HTML" at bounding box center [268, 70] width 118 height 17
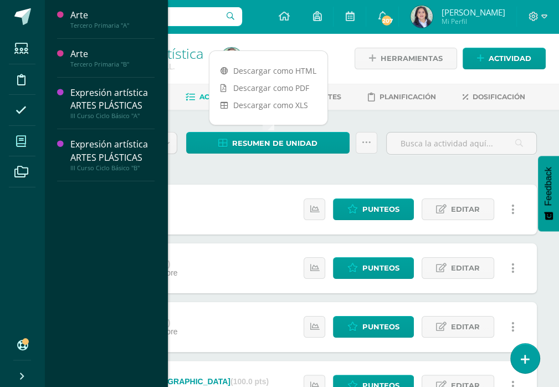
click at [24, 139] on icon at bounding box center [21, 141] width 10 height 11
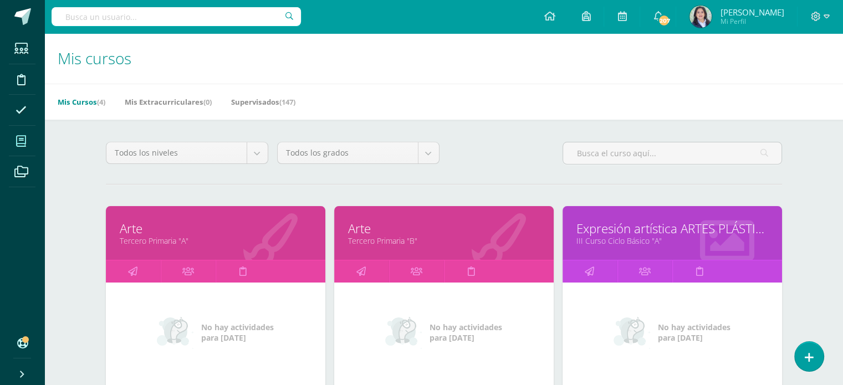
click at [496, 147] on div "Todos los niveles Todos los niveles Ciclo Básico Preprimaria [GEOGRAPHIC_DATA] …" at bounding box center [443, 158] width 685 height 32
click at [516, 107] on div "Mis Cursos (4) Mis Extracurriculares (0) Supervisados (147)" at bounding box center [456, 102] width 825 height 36
drag, startPoint x: 384, startPoint y: 70, endPoint x: 305, endPoint y: 2, distance: 104.5
click at [384, 63] on h1 "Mis cursos" at bounding box center [444, 58] width 772 height 50
